Goal: Navigation & Orientation: Find specific page/section

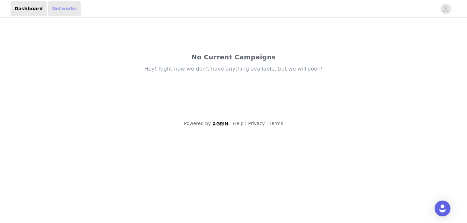
click at [72, 13] on link "Networks" at bounding box center [64, 8] width 33 height 15
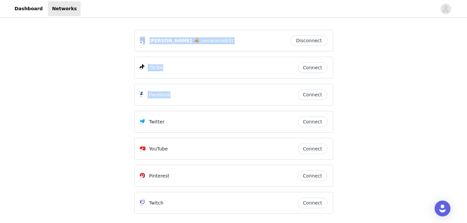
drag, startPoint x: 77, startPoint y: 122, endPoint x: 139, endPoint y: -43, distance: 176.0
click at [139, 0] on html "Dashboard Networks [PERSON_NAME] 🦂 (annelaureb3) Disconnect TikTok Connect Face…" at bounding box center [233, 111] width 467 height 223
click at [25, 9] on link "Dashboard" at bounding box center [29, 8] width 36 height 15
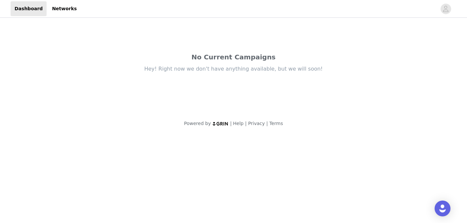
click at [59, 61] on div "No Current Campaigns Hey! Right now we don't have anything available, but we wi…" at bounding box center [233, 77] width 467 height 116
click at [222, 125] on img at bounding box center [220, 124] width 17 height 4
